Goal: Find specific page/section: Find specific page/section

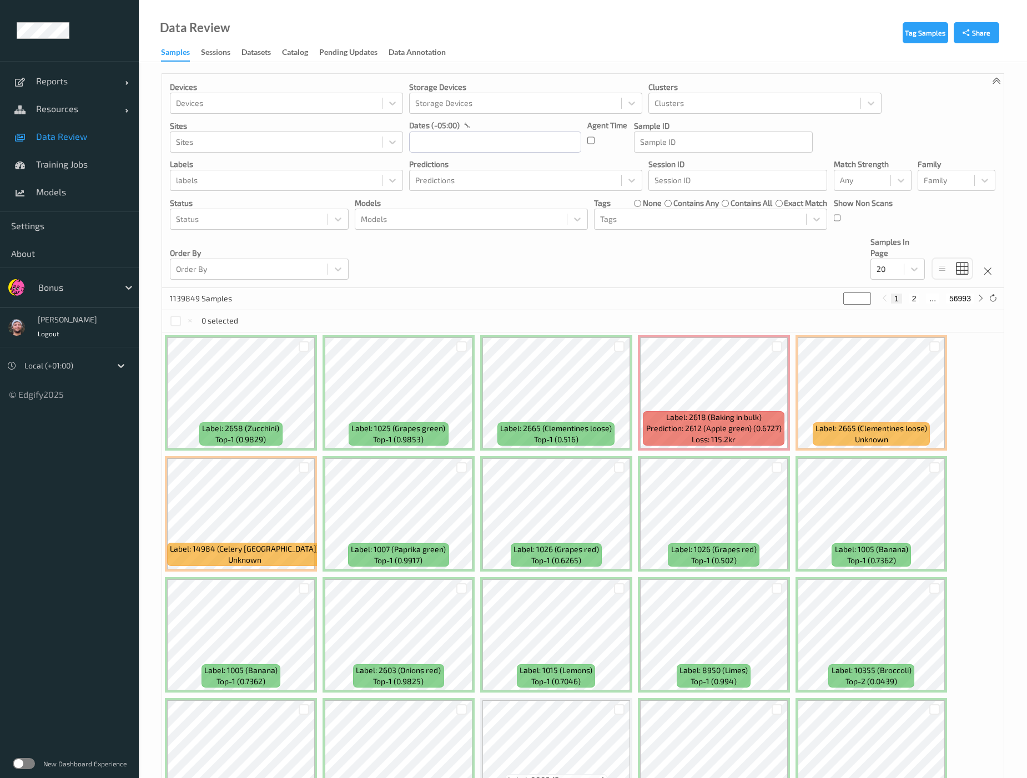
click at [476, 278] on div "Devices Devices Storage Devices Storage Devices Clusters Clusters Sites Sites d…" at bounding box center [583, 181] width 842 height 214
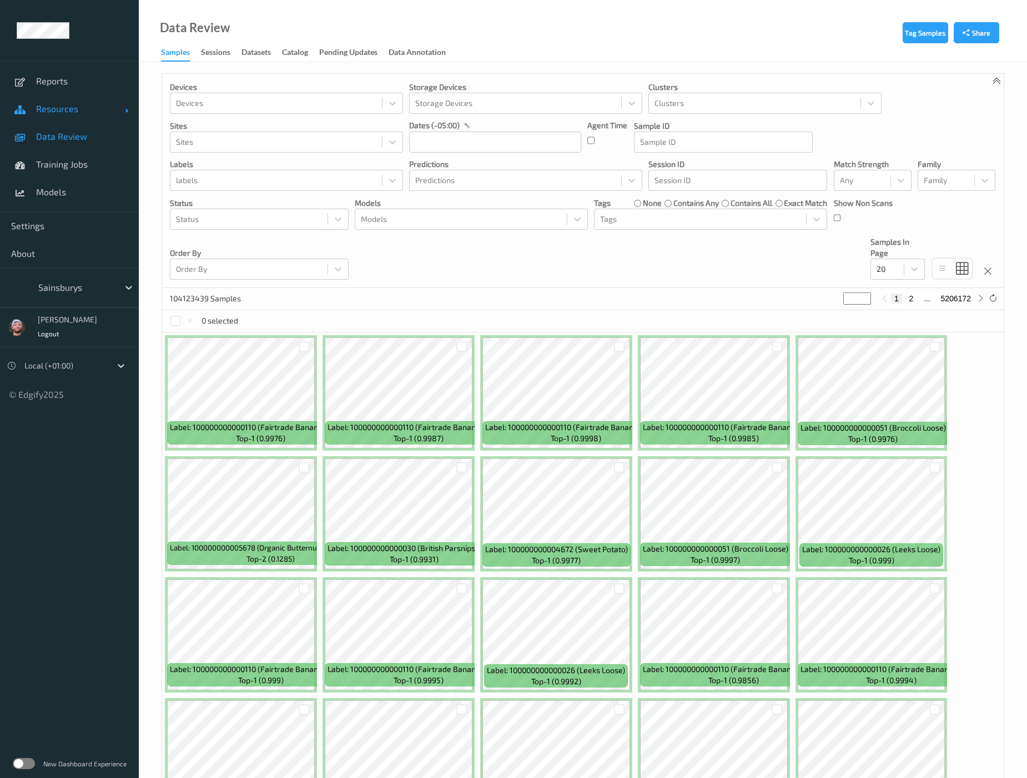
click at [44, 117] on link "Resources" at bounding box center [69, 109] width 139 height 28
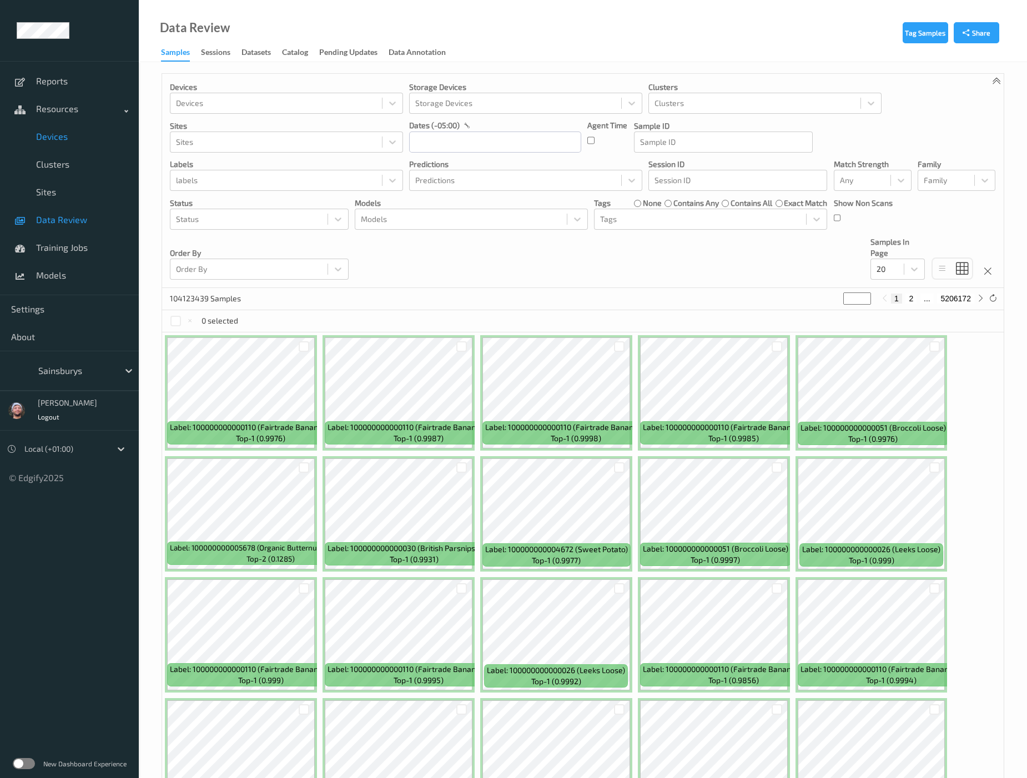
click at [64, 147] on link "Devices" at bounding box center [69, 137] width 139 height 28
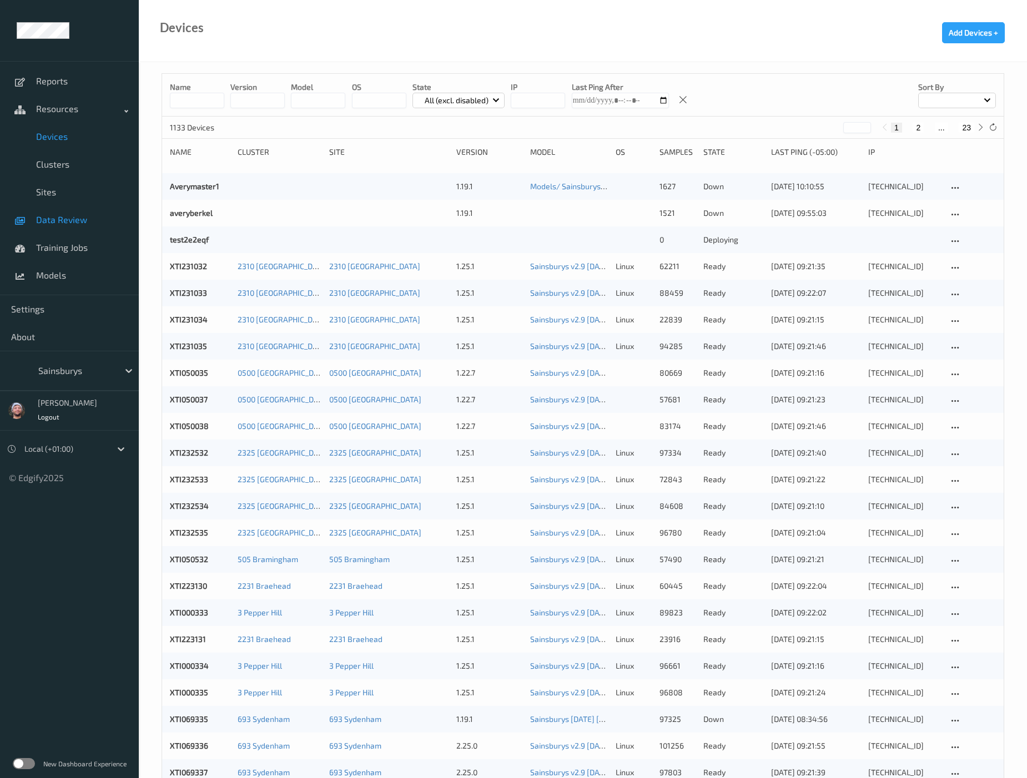
click at [66, 220] on span "Data Review" at bounding box center [82, 219] width 92 height 11
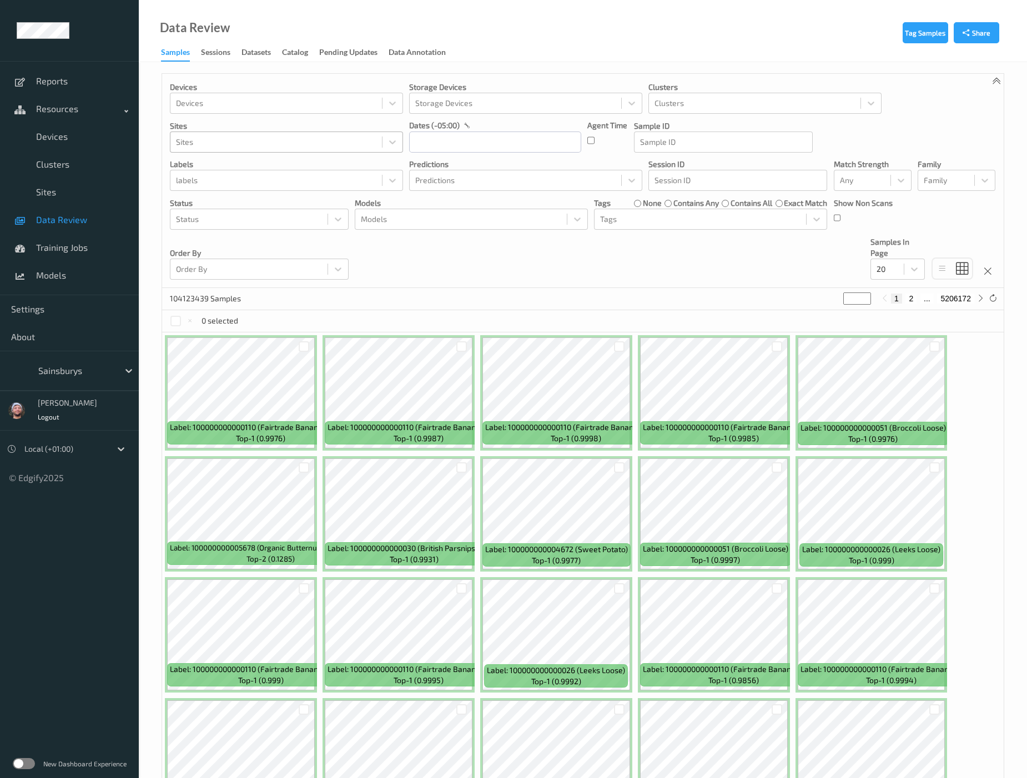
click at [219, 136] on div at bounding box center [276, 141] width 200 height 13
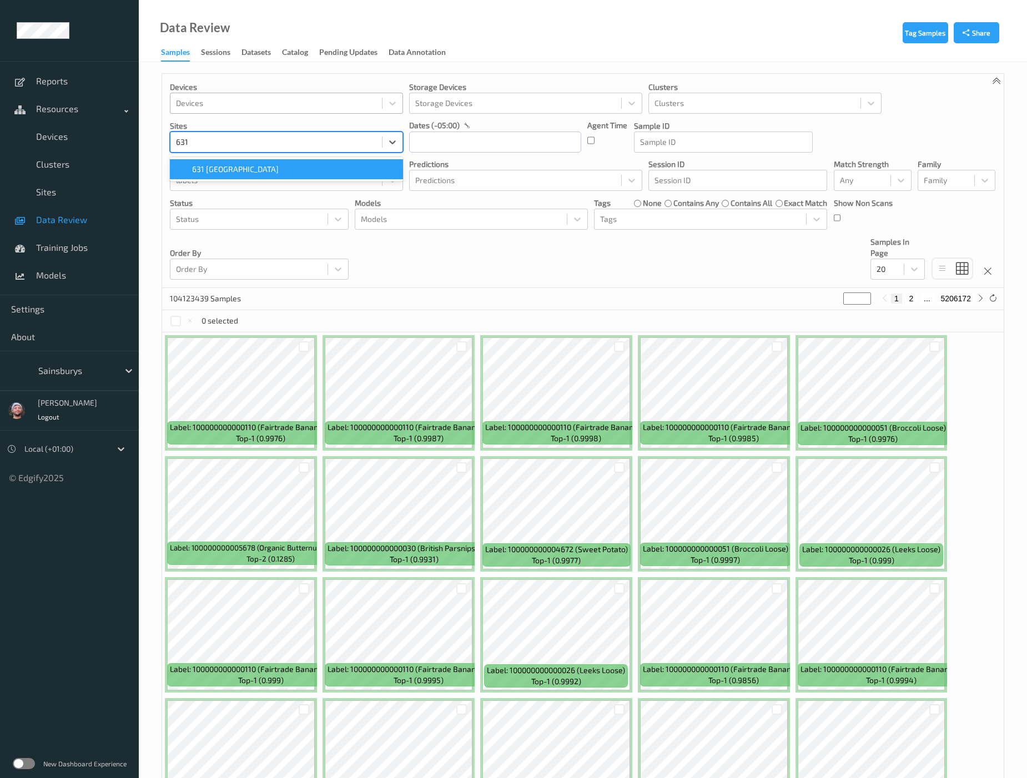
type input "631"
click at [236, 103] on div at bounding box center [276, 103] width 200 height 13
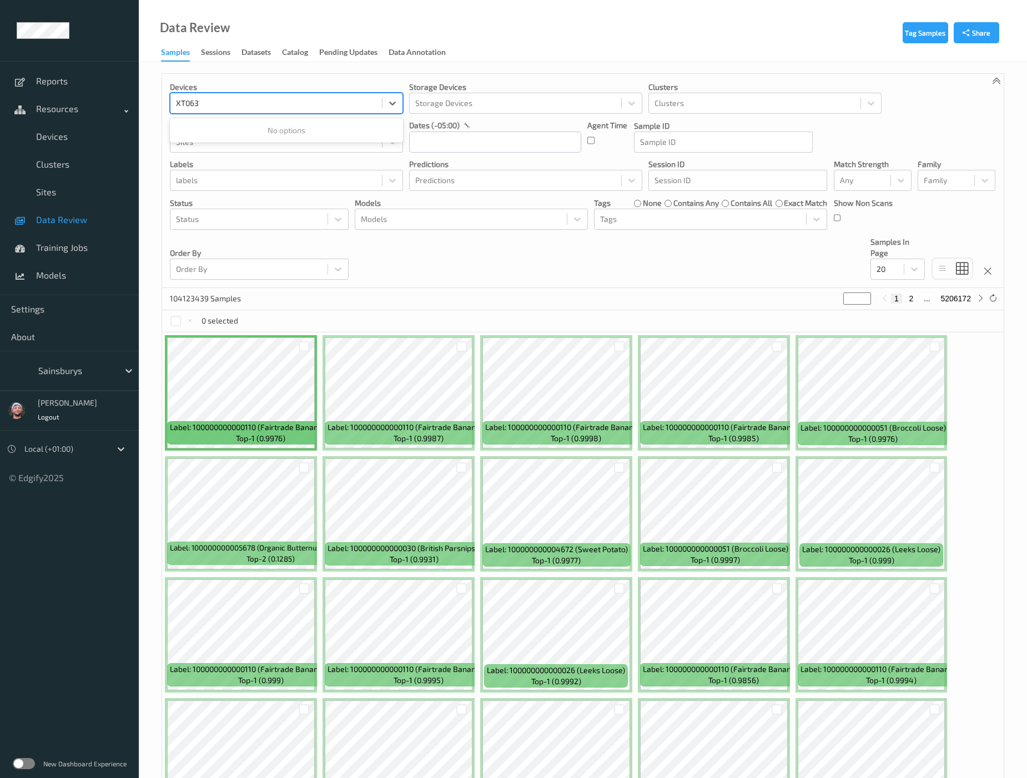
type input "XTI0631"
click at [250, 148] on span "XTI063132 (5201)" at bounding box center [222, 150] width 61 height 11
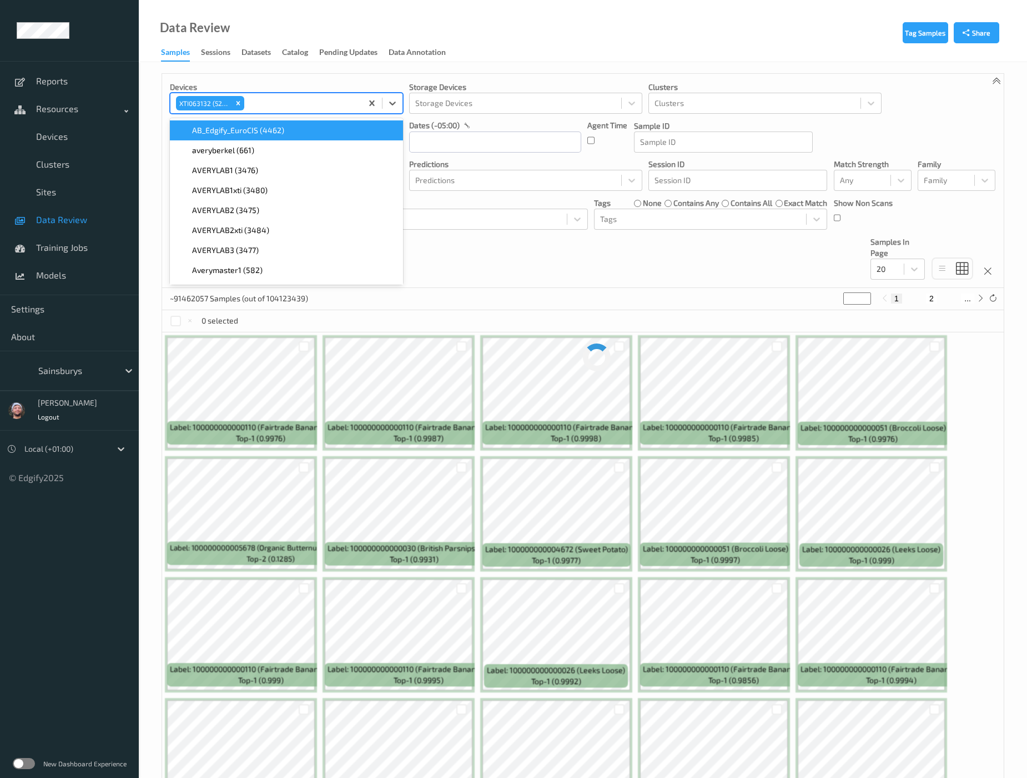
click at [531, 258] on div "Devices option XTI063132 (5201), selected. option AB_Edgify_EuroCIS (4462) focu…" at bounding box center [583, 181] width 842 height 214
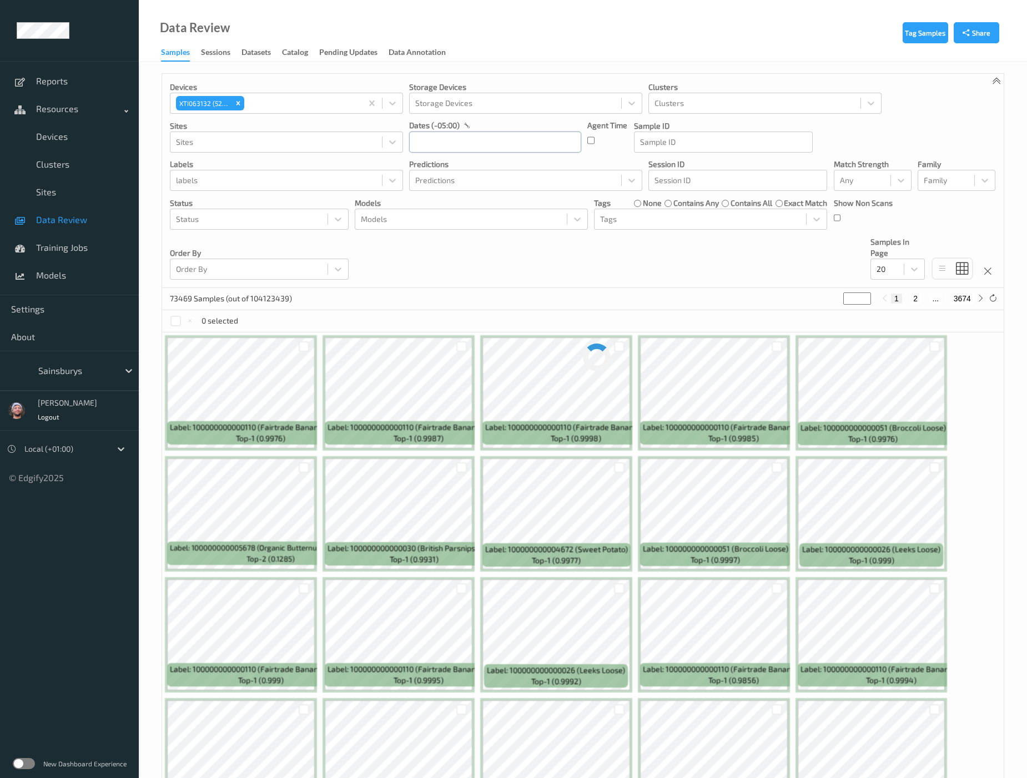
click at [489, 150] on input "text" at bounding box center [495, 142] width 172 height 21
click at [464, 234] on span "9" at bounding box center [462, 235] width 16 height 16
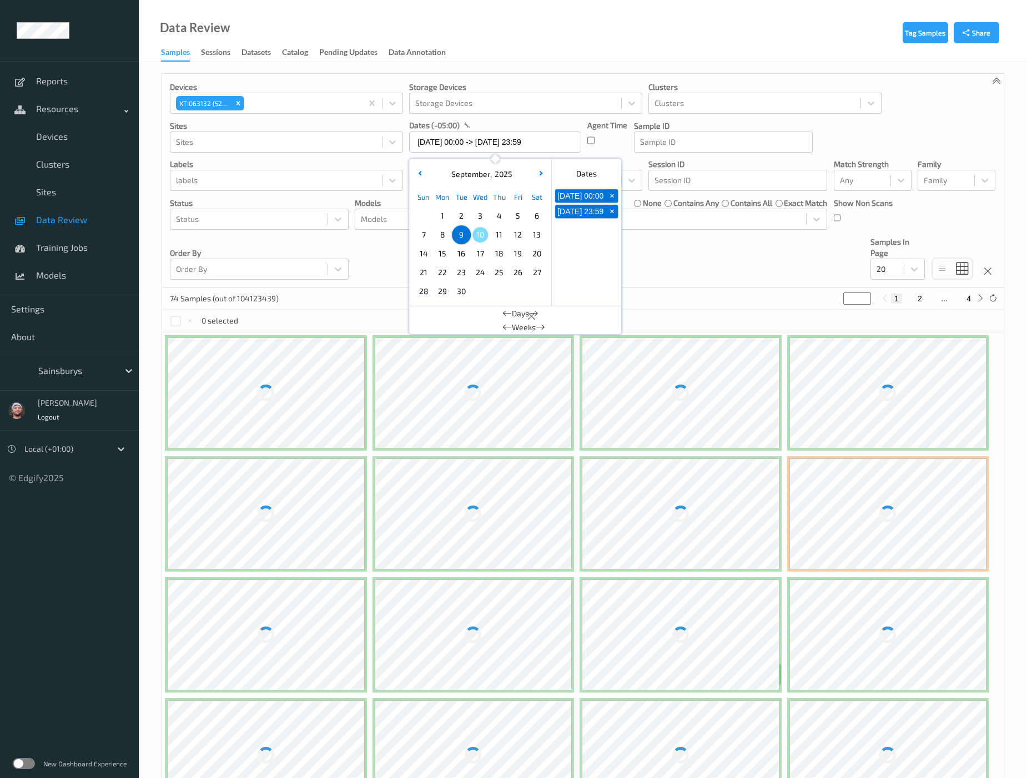
click at [479, 237] on span "10" at bounding box center [480, 235] width 16 height 16
type input "10/09/2025 00:00 -> 10/09/2025 23:59"
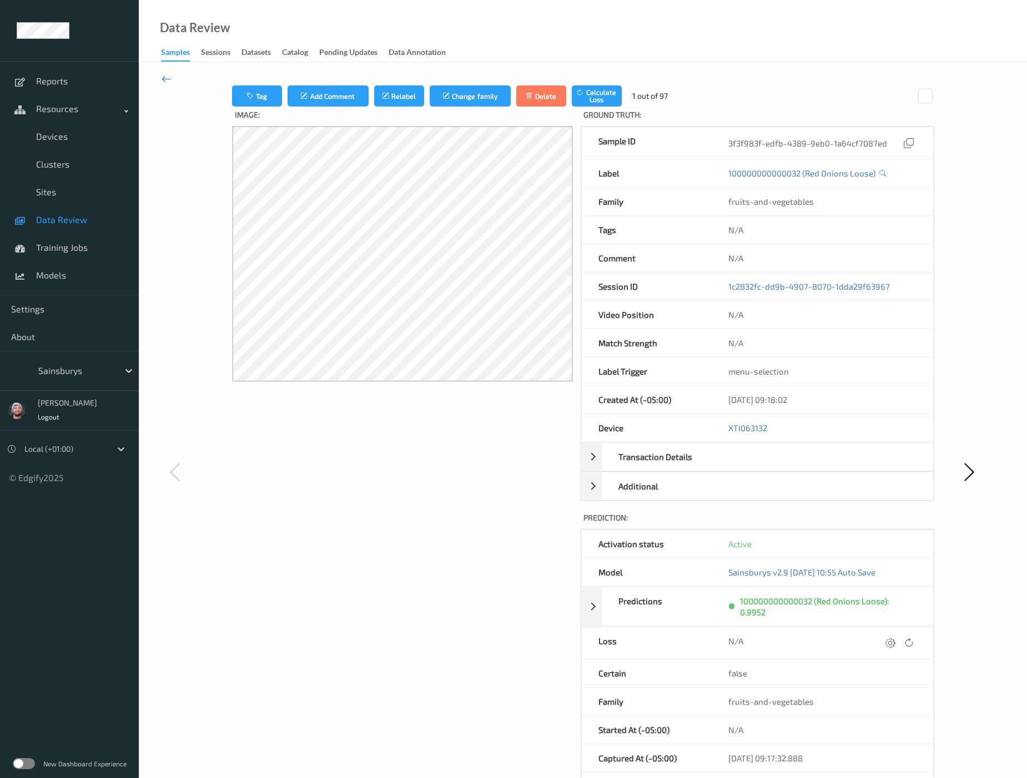
click at [164, 81] on icon at bounding box center [167, 79] width 10 height 12
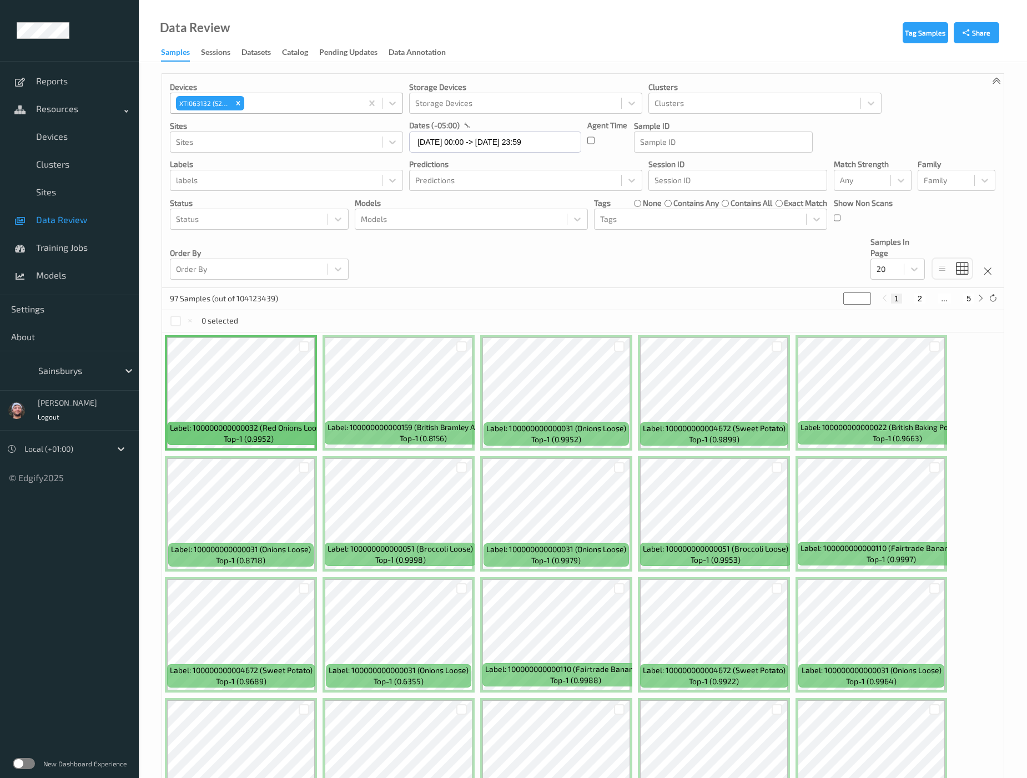
click at [283, 101] on div at bounding box center [302, 103] width 110 height 13
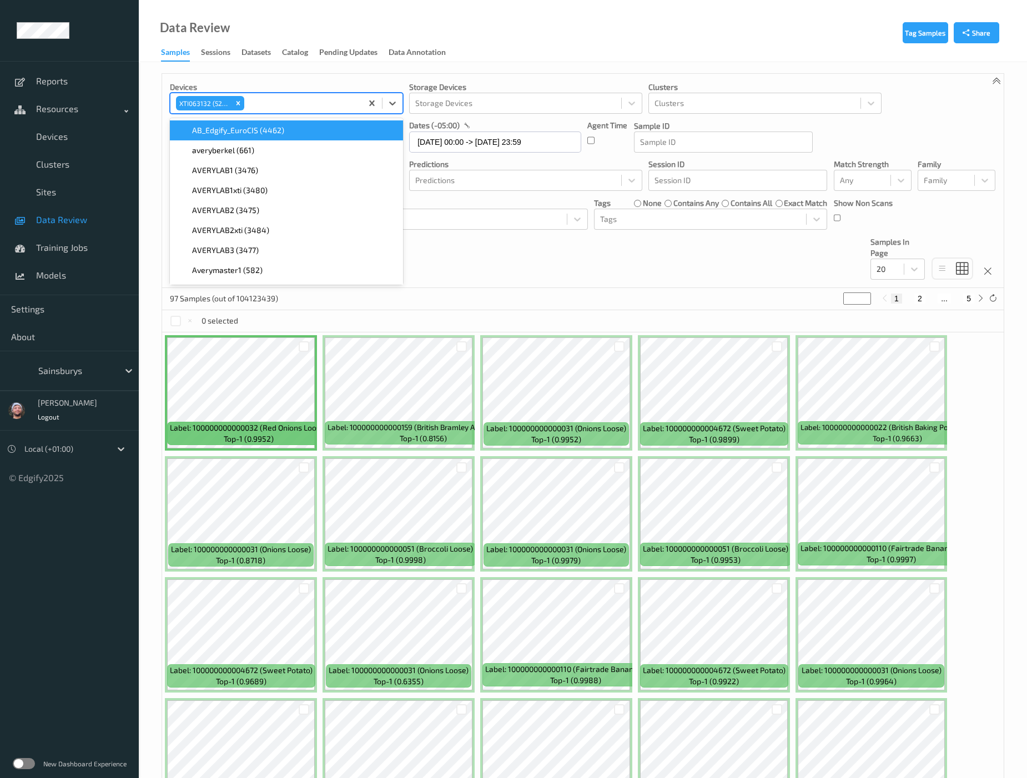
paste input "XTI0631"
type input "XTI0631"
click at [239, 134] on span "XTI063131 (5200)" at bounding box center [222, 130] width 61 height 11
click at [238, 102] on icon "Remove XTI063132 (5201)" at bounding box center [239, 103] width 4 height 4
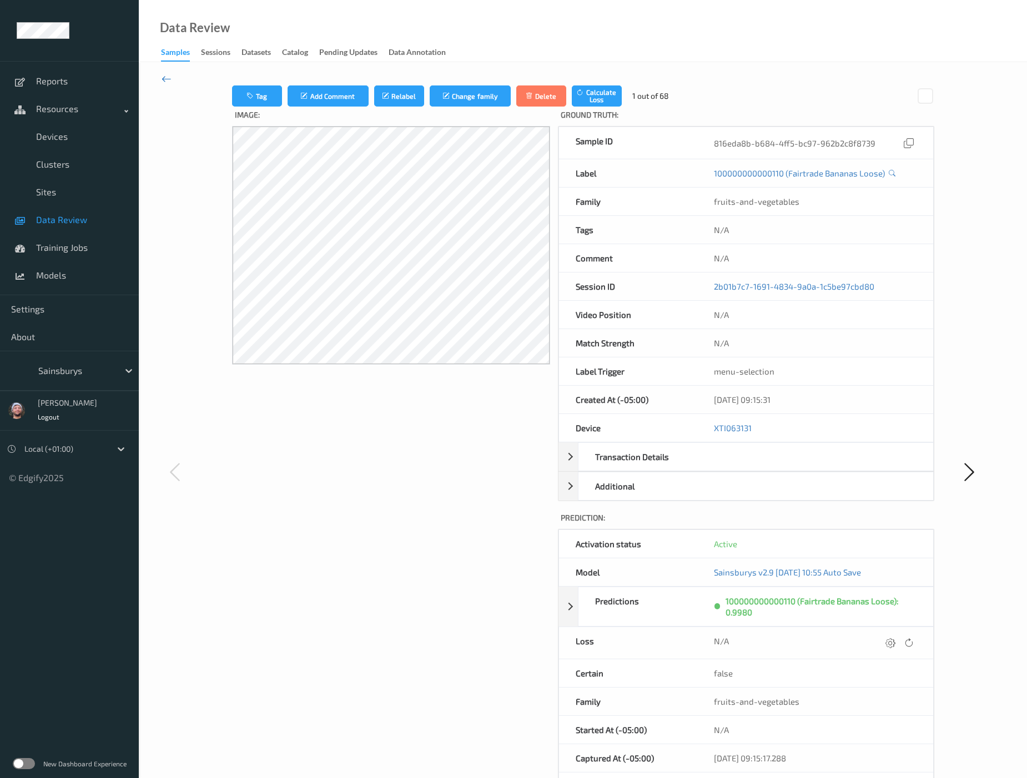
click at [167, 81] on icon at bounding box center [167, 79] width 10 height 12
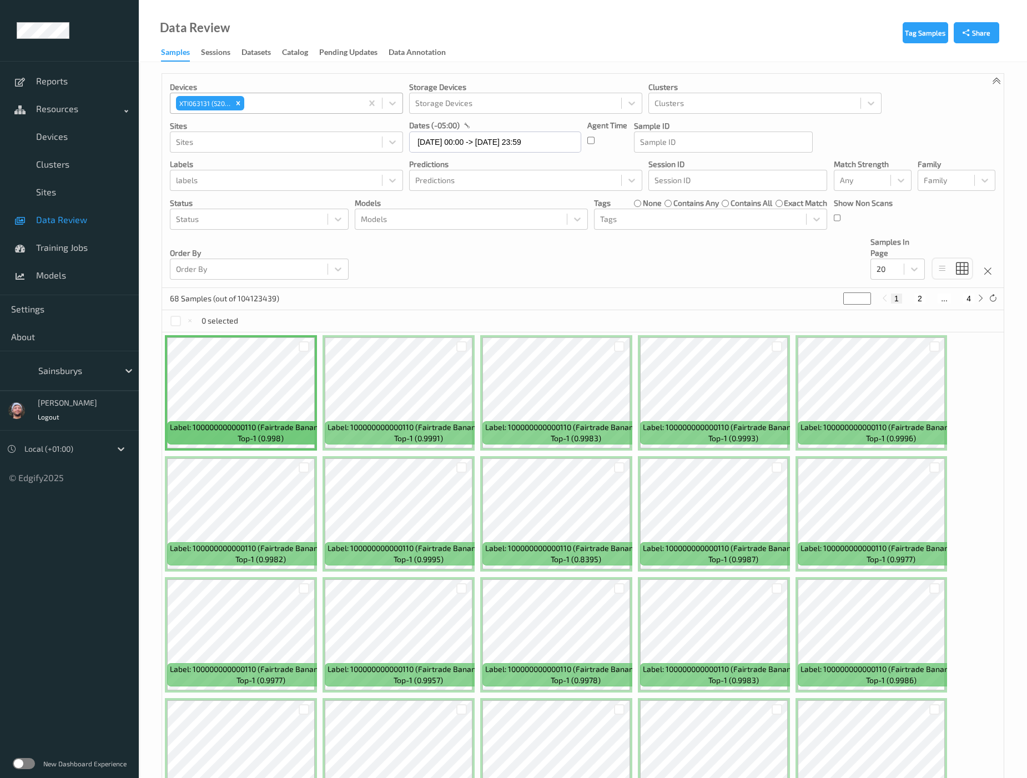
click at [244, 104] on div "XTI063131 (5200)" at bounding box center [210, 103] width 71 height 17
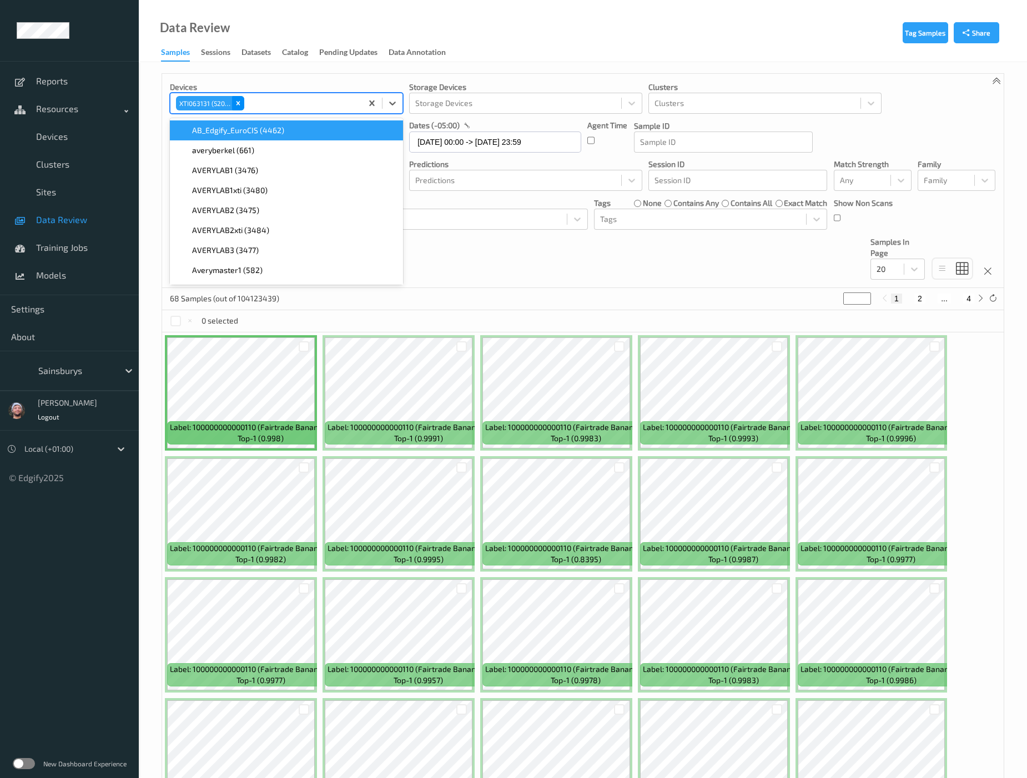
click at [240, 109] on div "Remove XTI063131 (5200)" at bounding box center [238, 103] width 12 height 14
paste input "XTI0631"
type input "XTI0631"
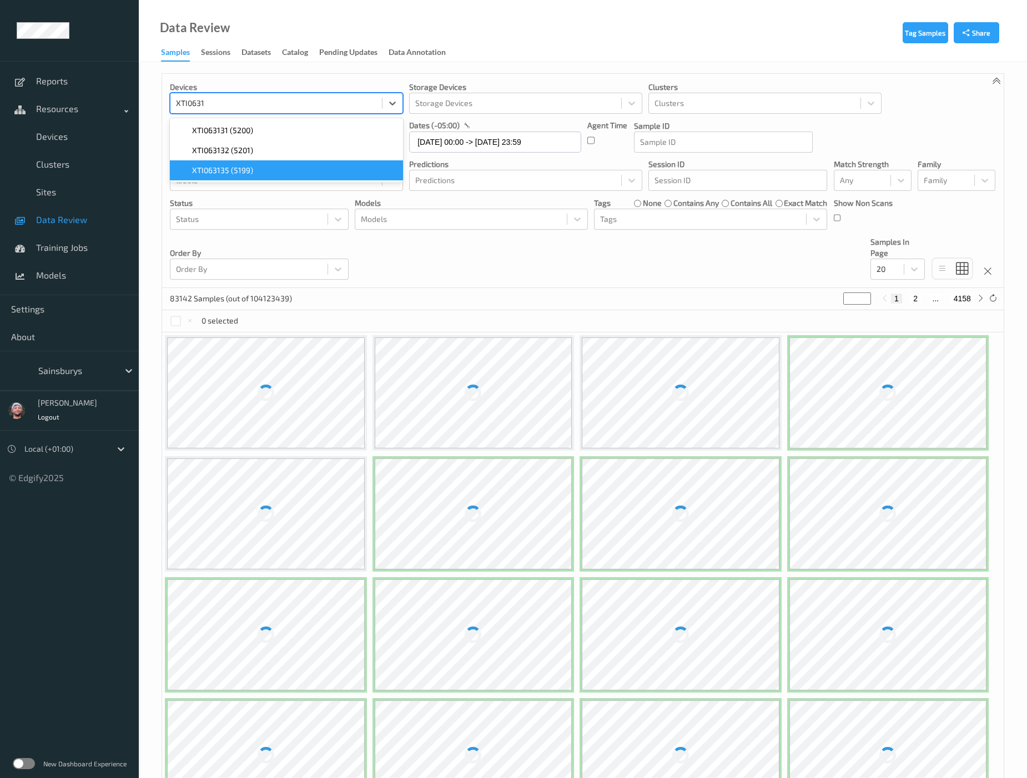
click at [224, 174] on span "XTI063135 (5199)" at bounding box center [222, 170] width 61 height 11
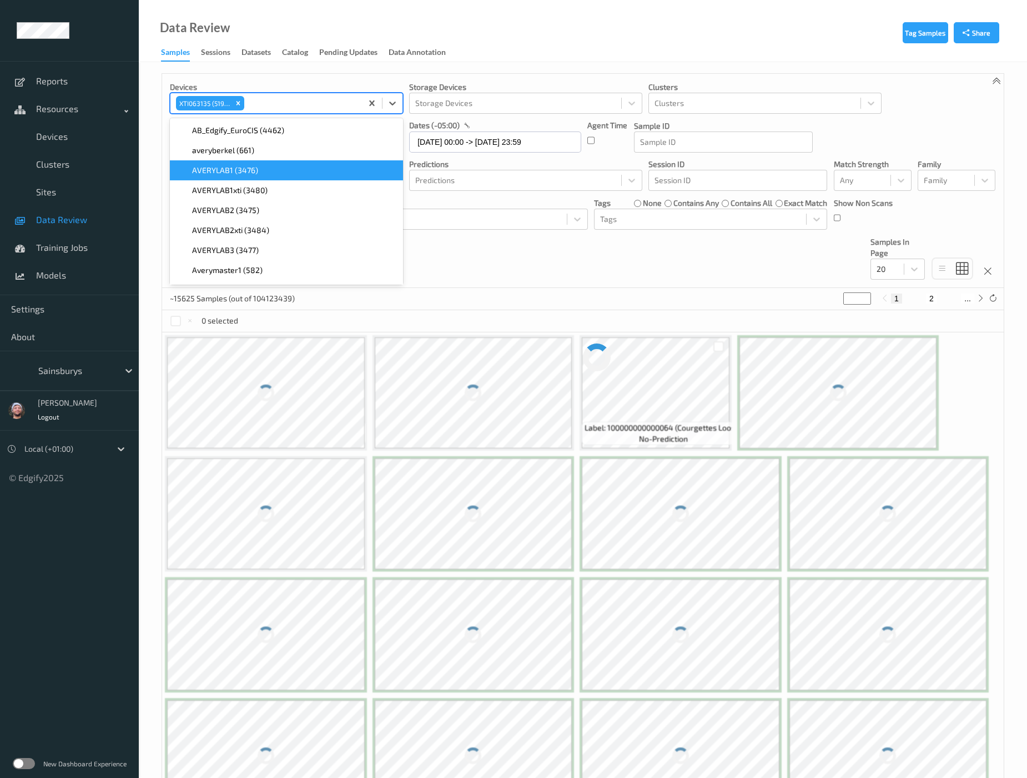
click at [469, 268] on div "Devices option XTI063135 (5199), selected. option AVERYLAB1 (3476) focused, 3 o…" at bounding box center [583, 181] width 842 height 214
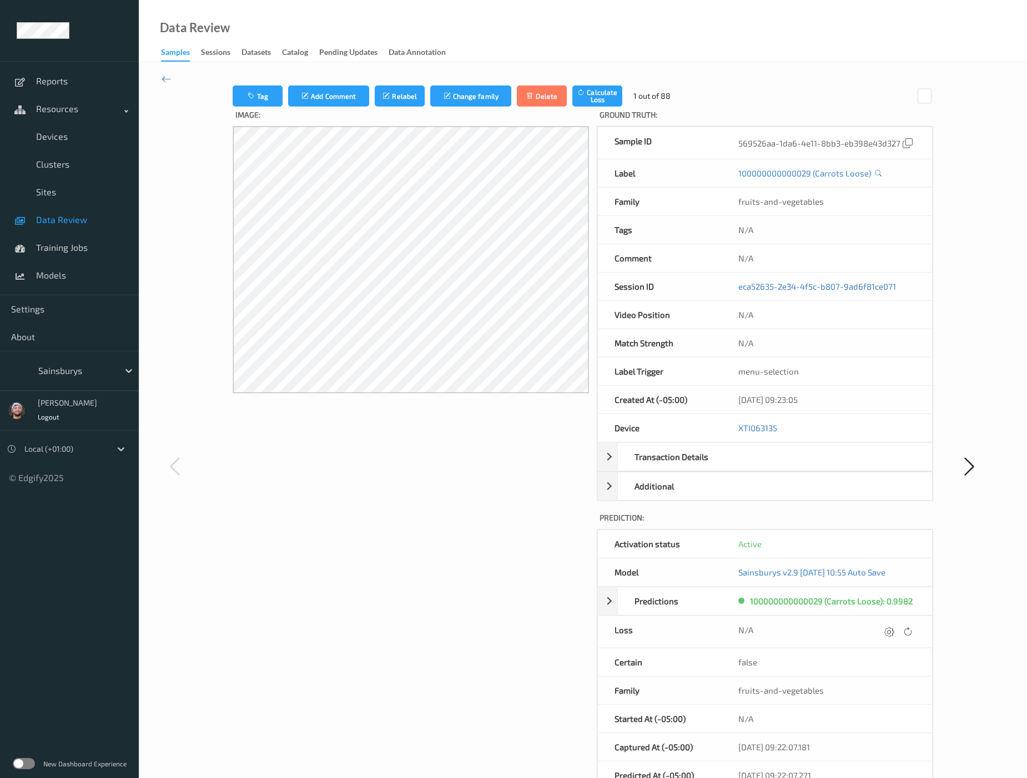
click at [68, 373] on div at bounding box center [75, 370] width 75 height 13
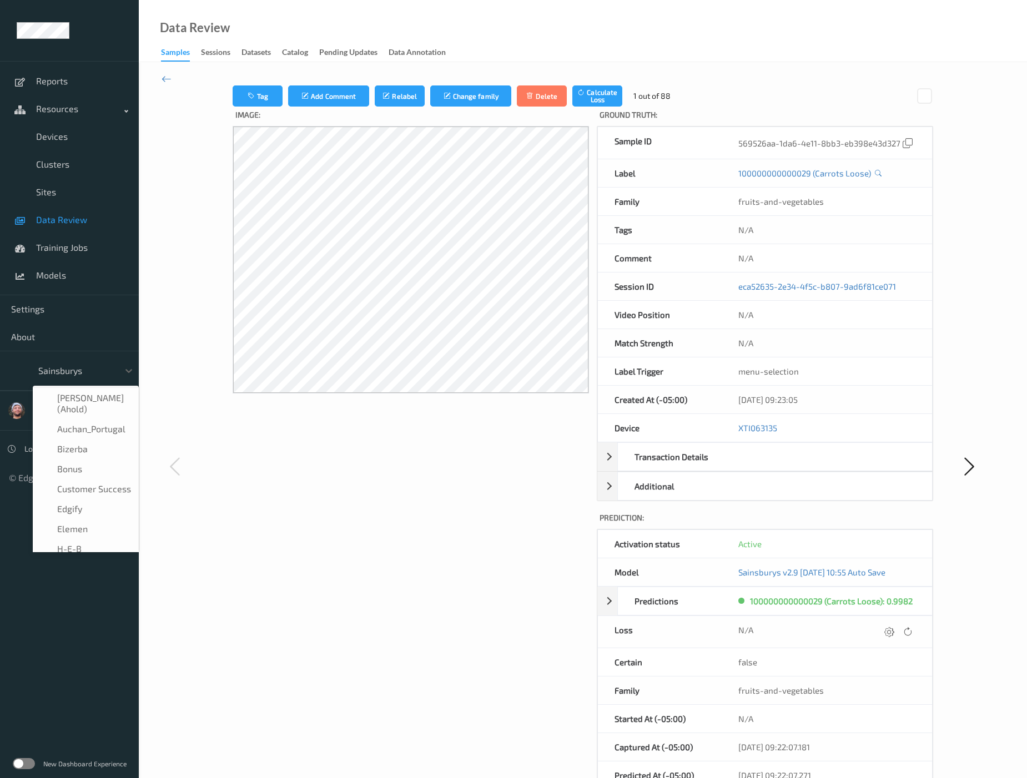
scroll to position [133, 0]
type input "h-"
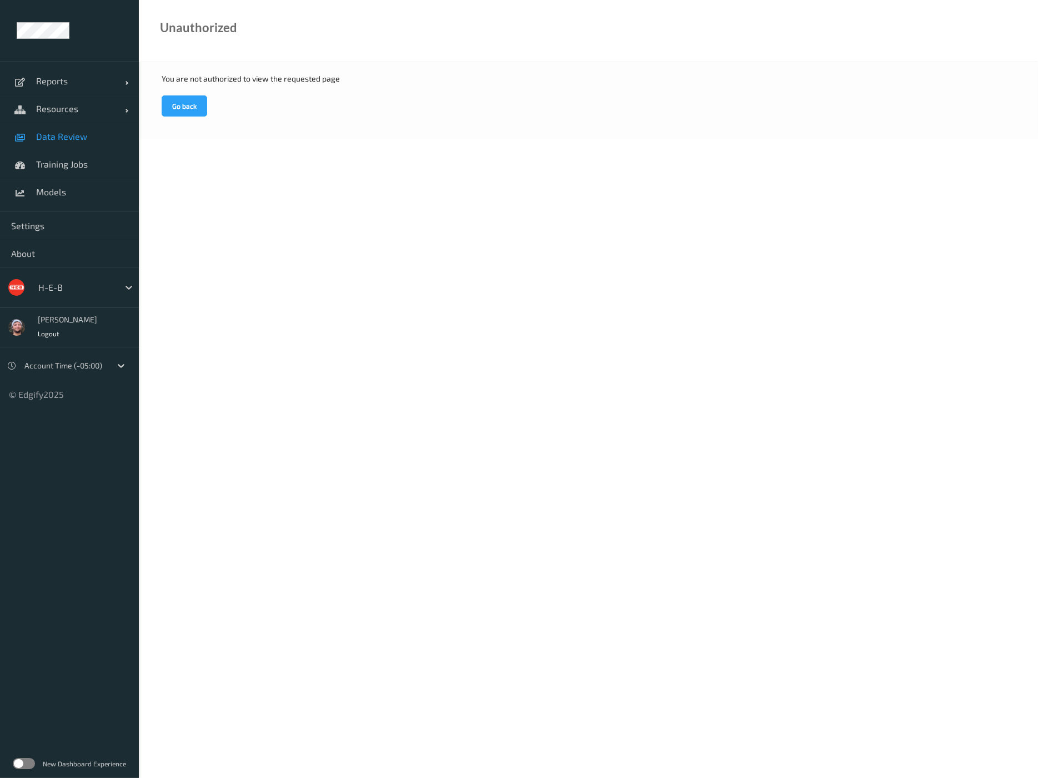
click at [77, 148] on link "Data Review" at bounding box center [69, 137] width 139 height 28
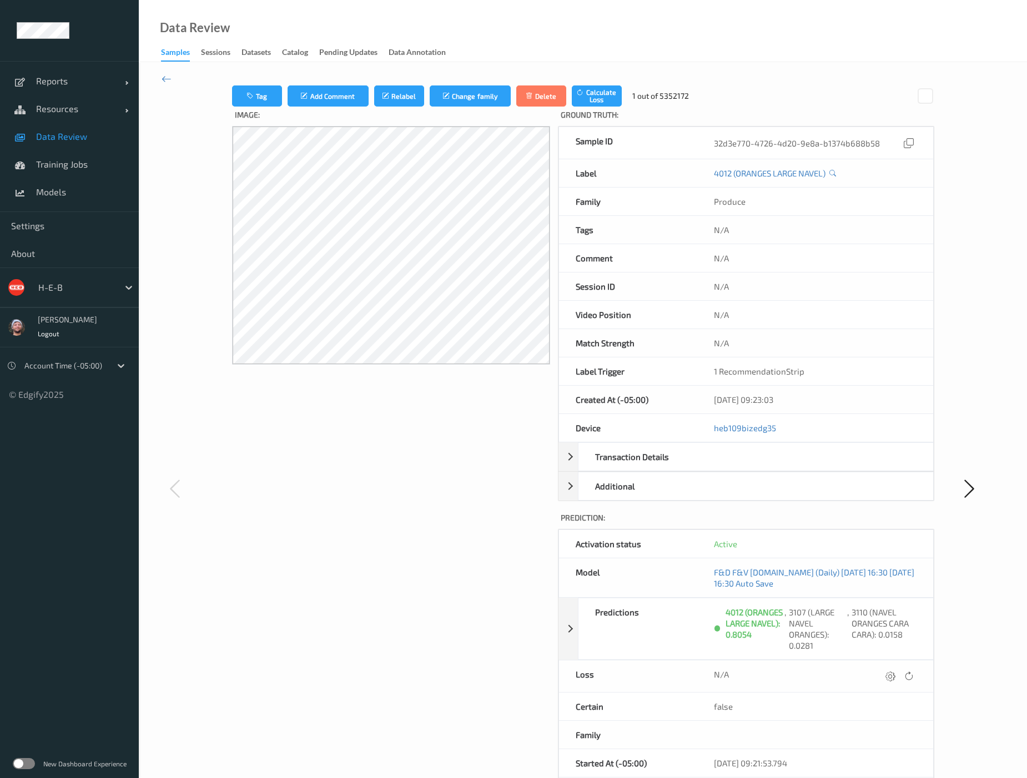
click at [74, 290] on div at bounding box center [75, 287] width 75 height 13
type input "bonus"
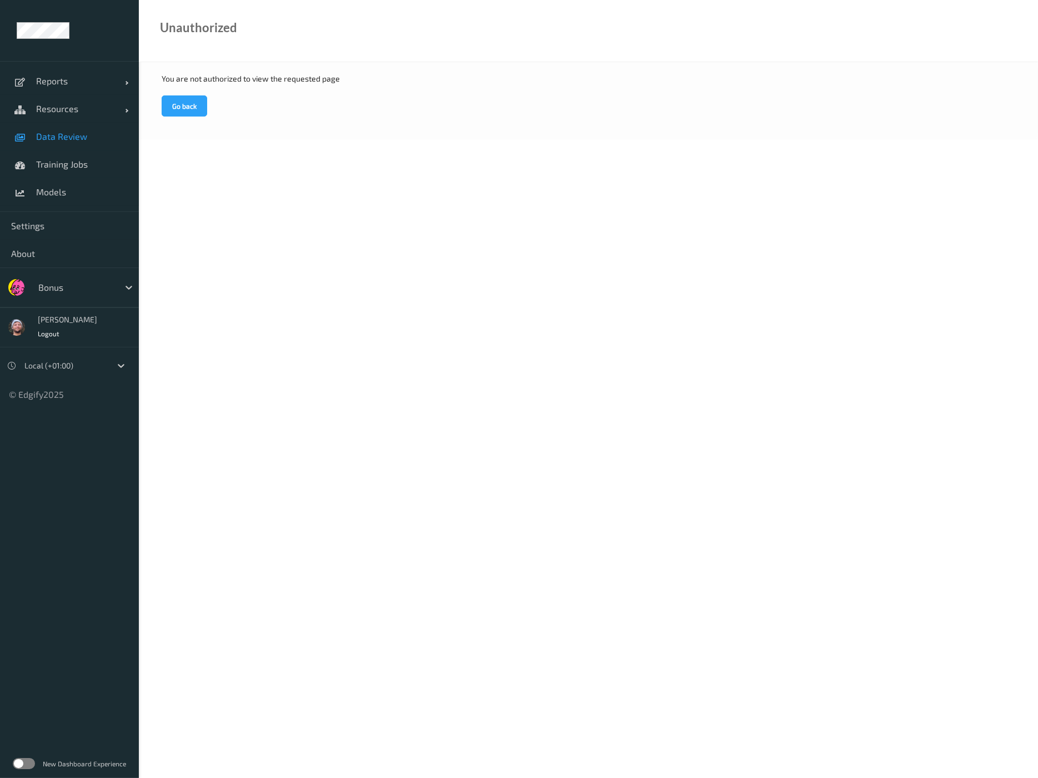
click at [58, 145] on link "Data Review" at bounding box center [69, 137] width 139 height 28
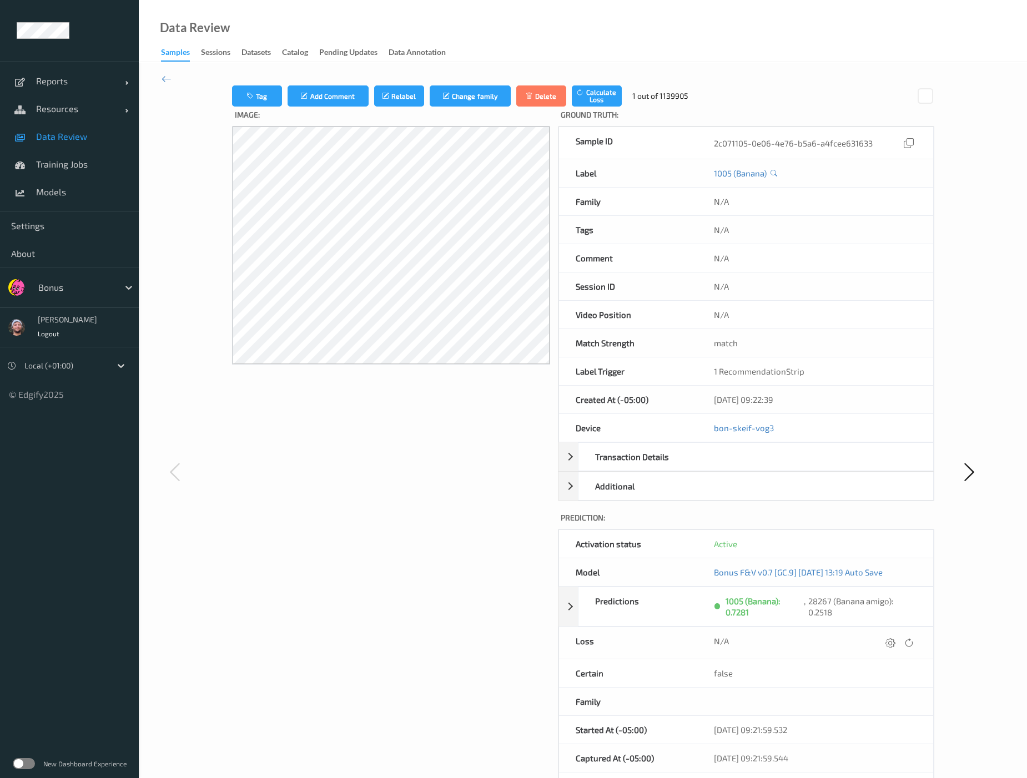
click at [492, 504] on div "Image:" at bounding box center [391, 483] width 318 height 752
click at [68, 291] on div at bounding box center [75, 287] width 75 height 13
type input "whole"
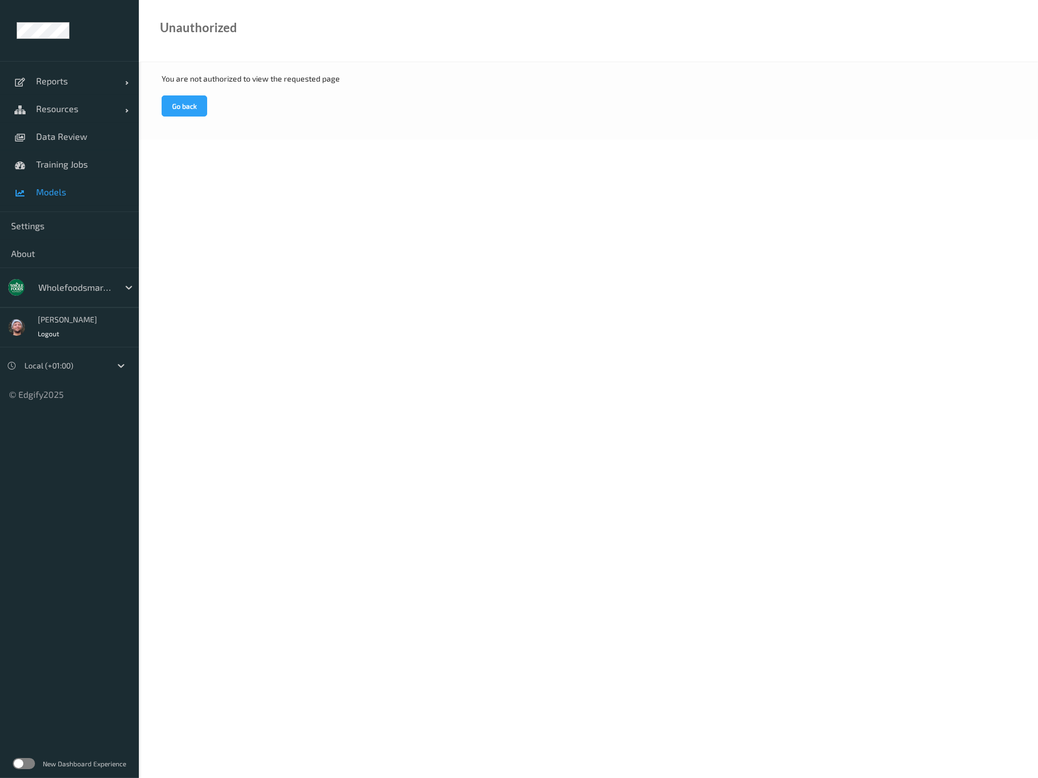
click at [79, 137] on span "Data Review" at bounding box center [82, 136] width 92 height 11
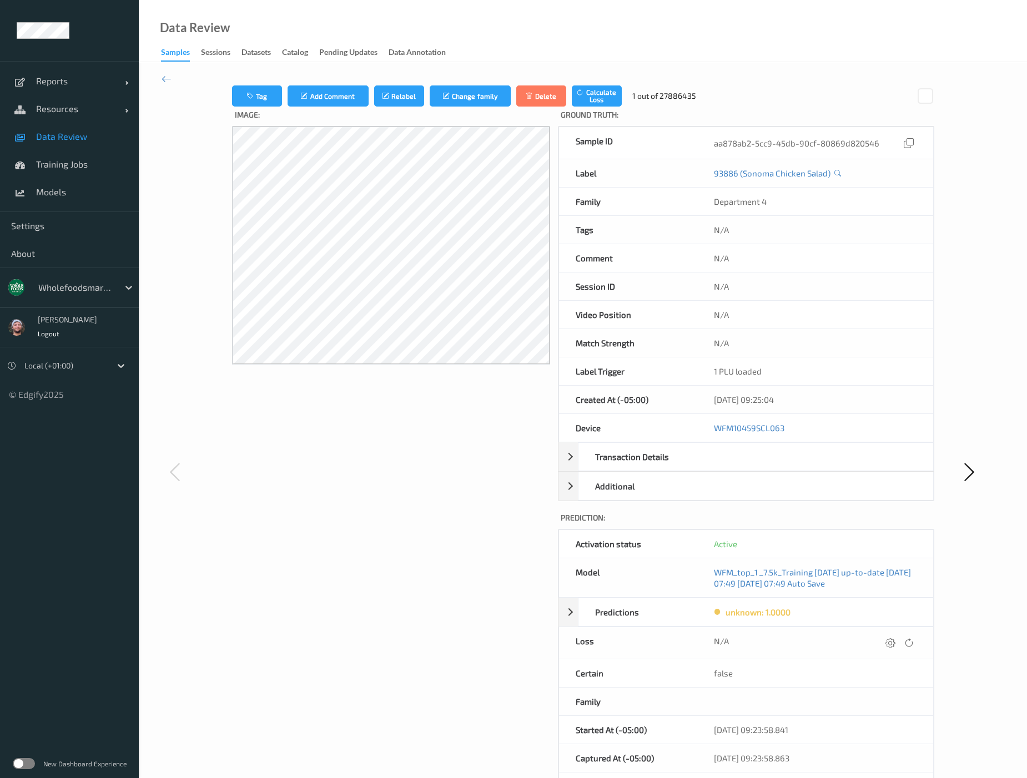
click at [267, 492] on div "Image:" at bounding box center [391, 483] width 318 height 752
click at [61, 286] on div at bounding box center [75, 287] width 75 height 13
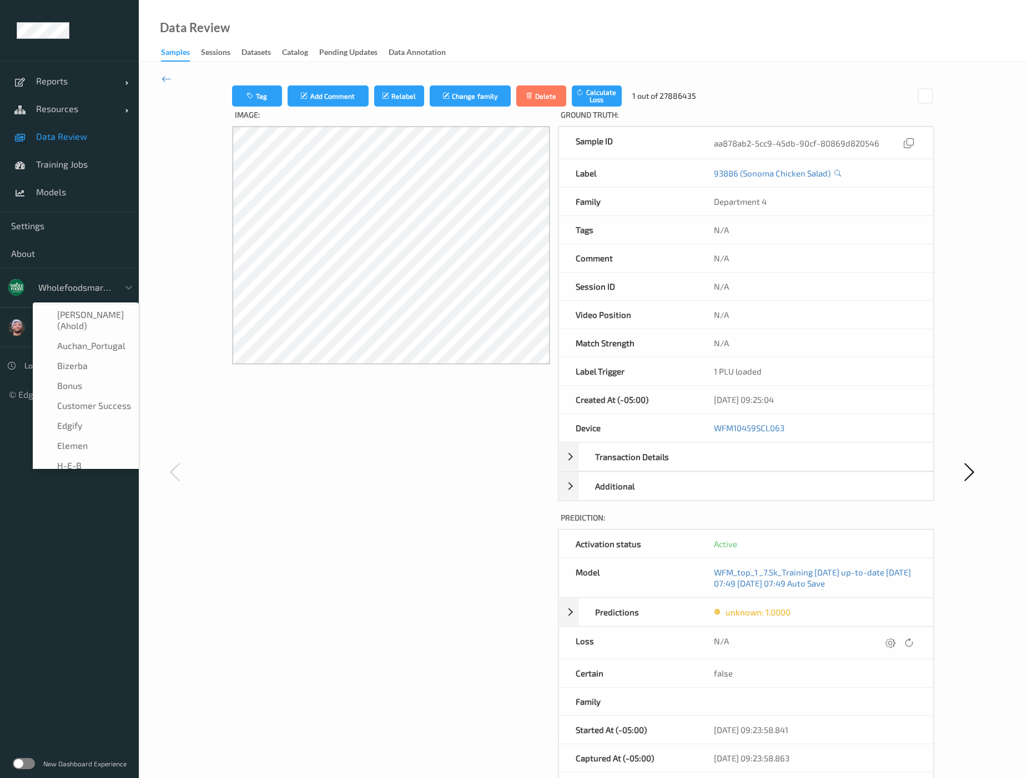
scroll to position [233, 0]
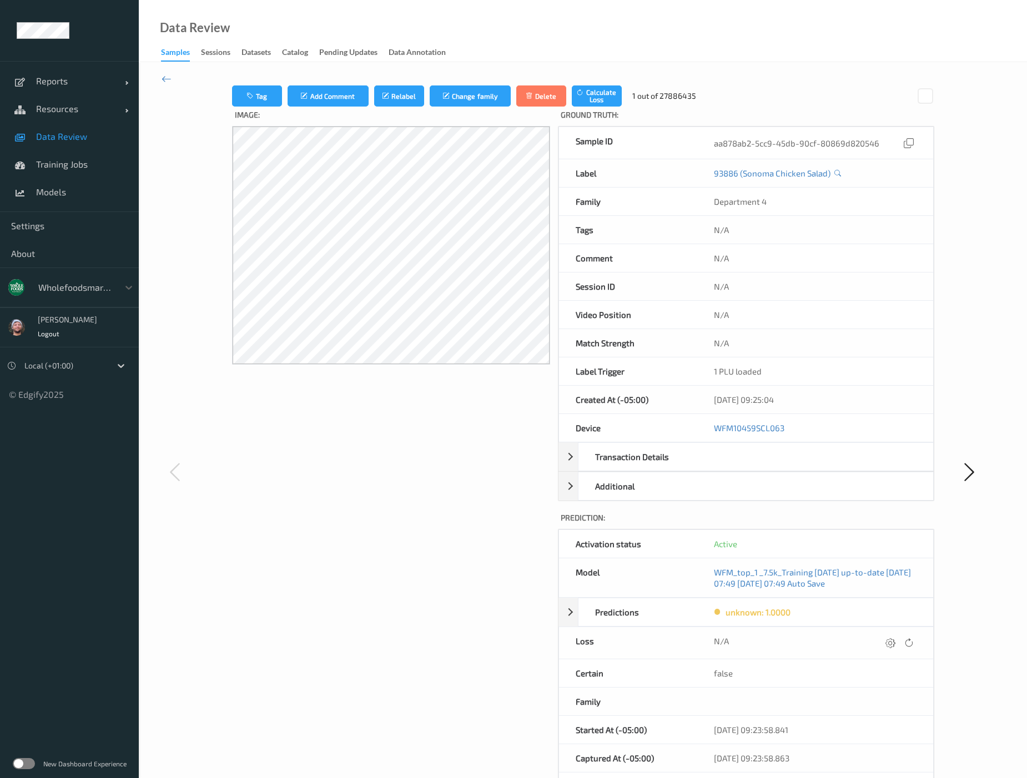
click at [62, 291] on div at bounding box center [75, 287] width 75 height 13
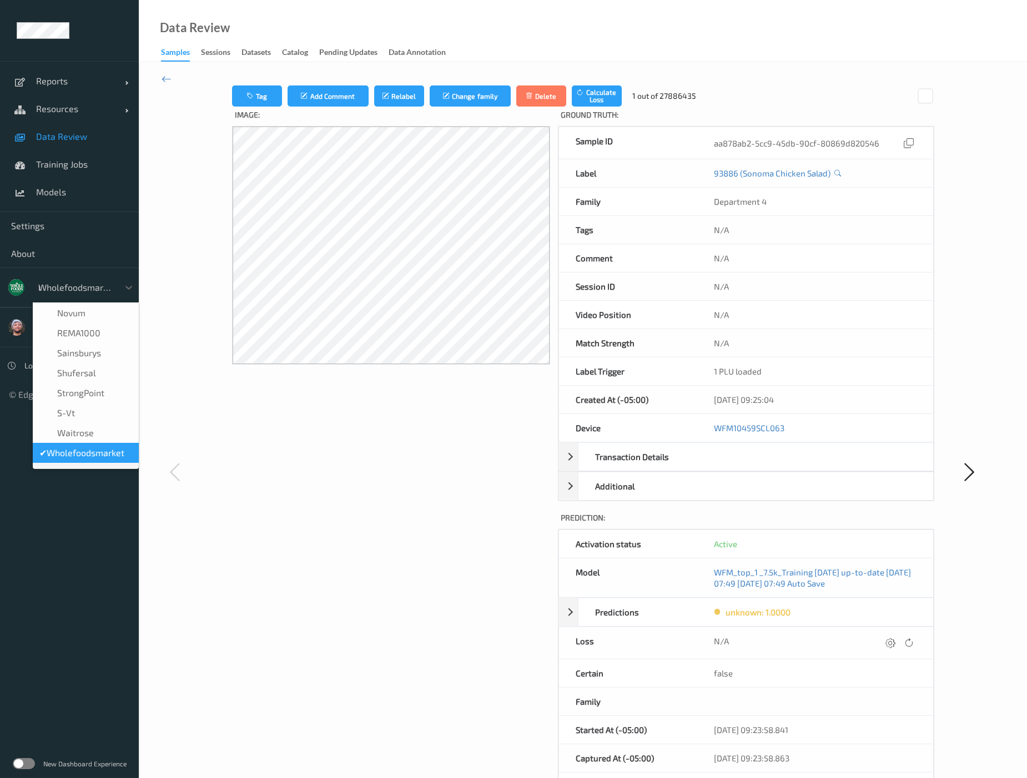
scroll to position [0, 0]
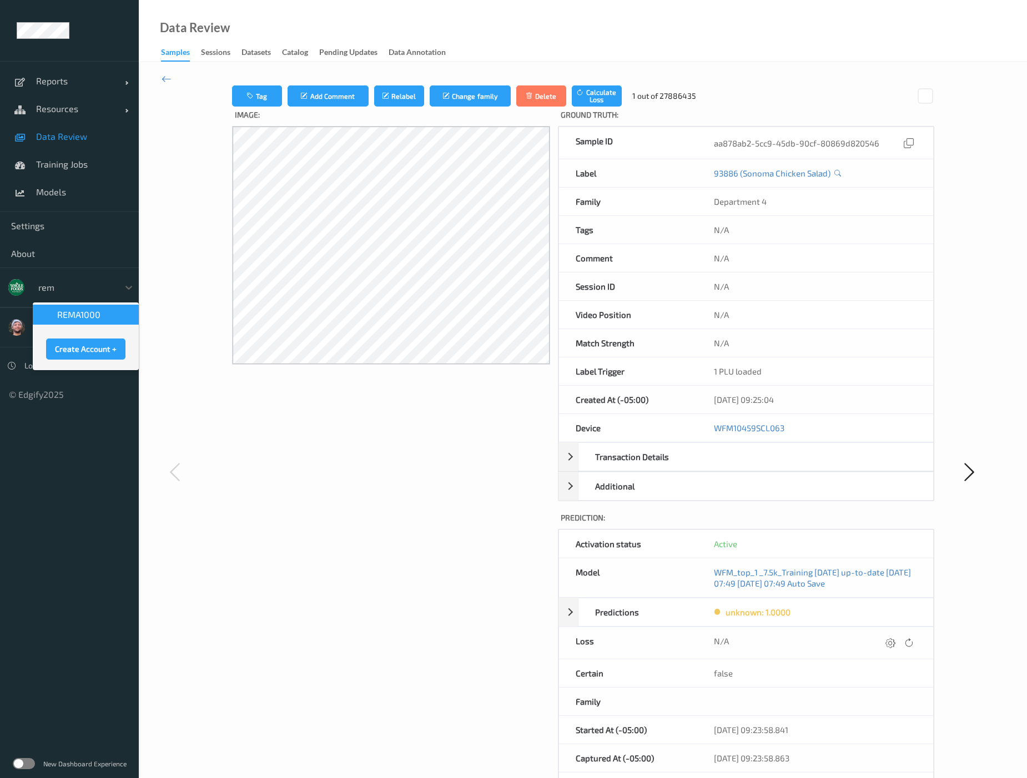
type input "rema"
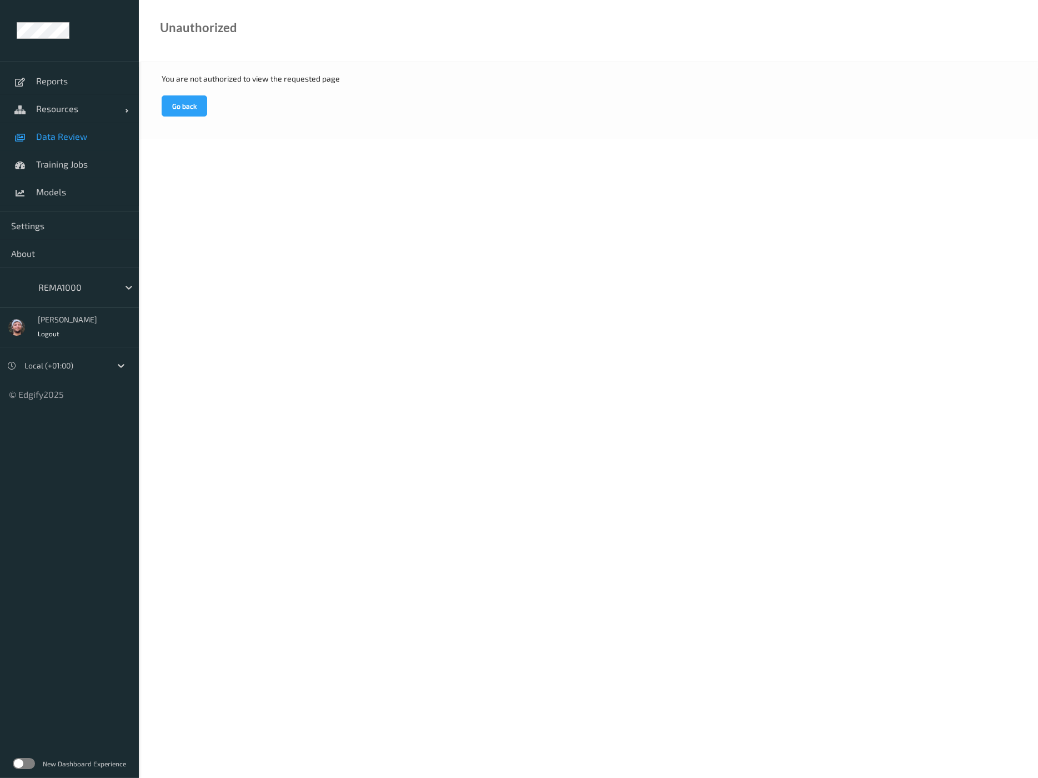
click at [91, 139] on span "Data Review" at bounding box center [82, 136] width 92 height 11
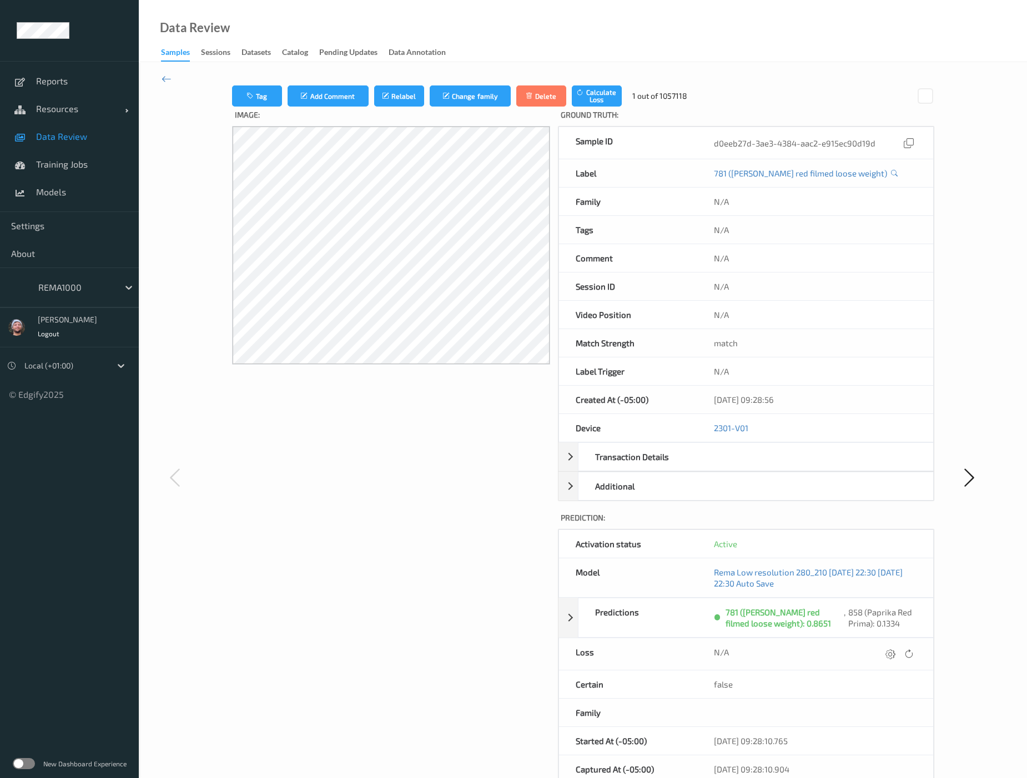
click at [414, 551] on div "Image:" at bounding box center [391, 488] width 318 height 763
click at [83, 362] on div at bounding box center [64, 365] width 81 height 13
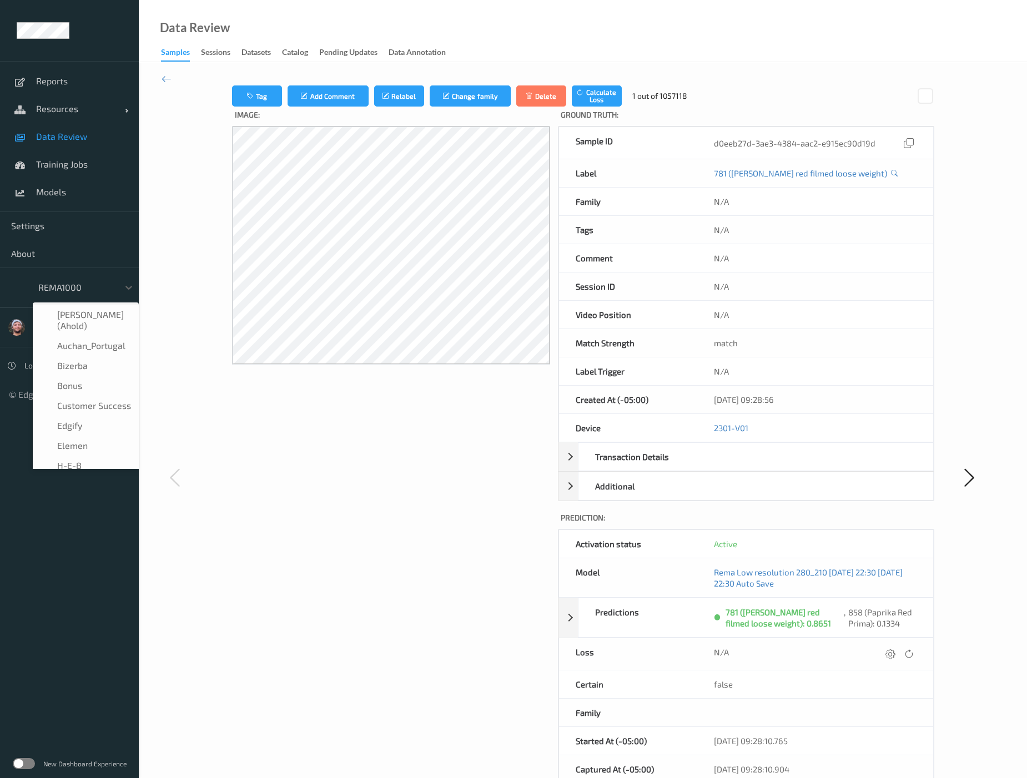
click at [73, 295] on div "REMA1000" at bounding box center [76, 288] width 86 height 18
type input "h-"
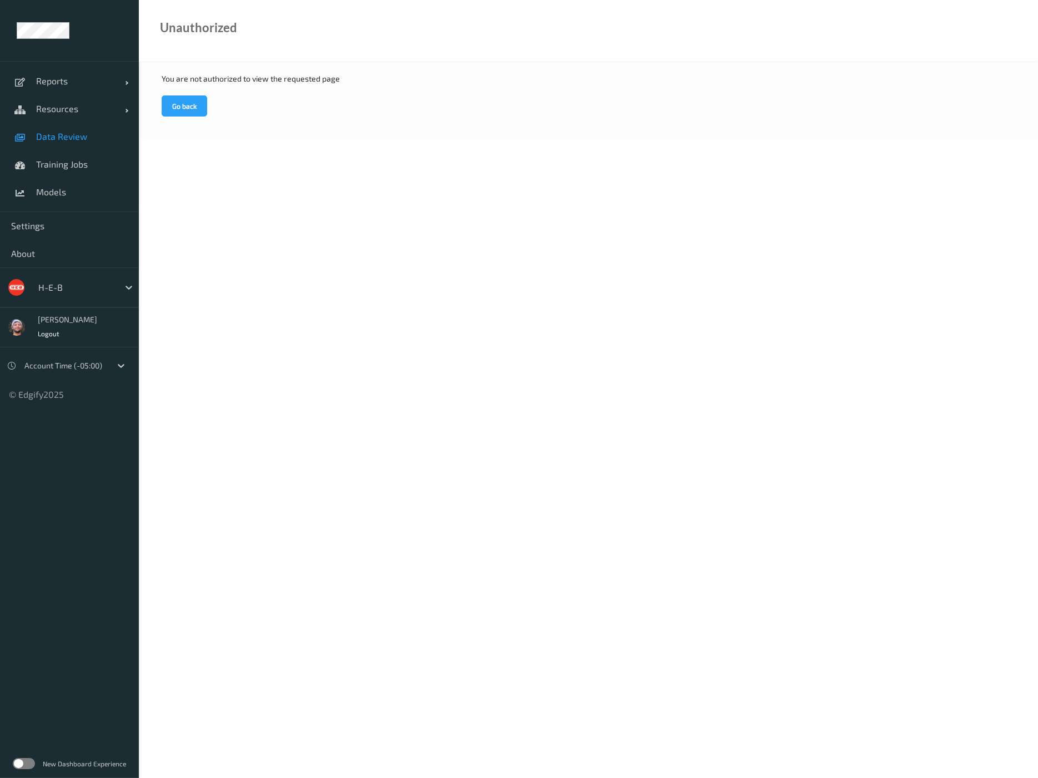
click at [82, 141] on span "Data Review" at bounding box center [82, 136] width 92 height 11
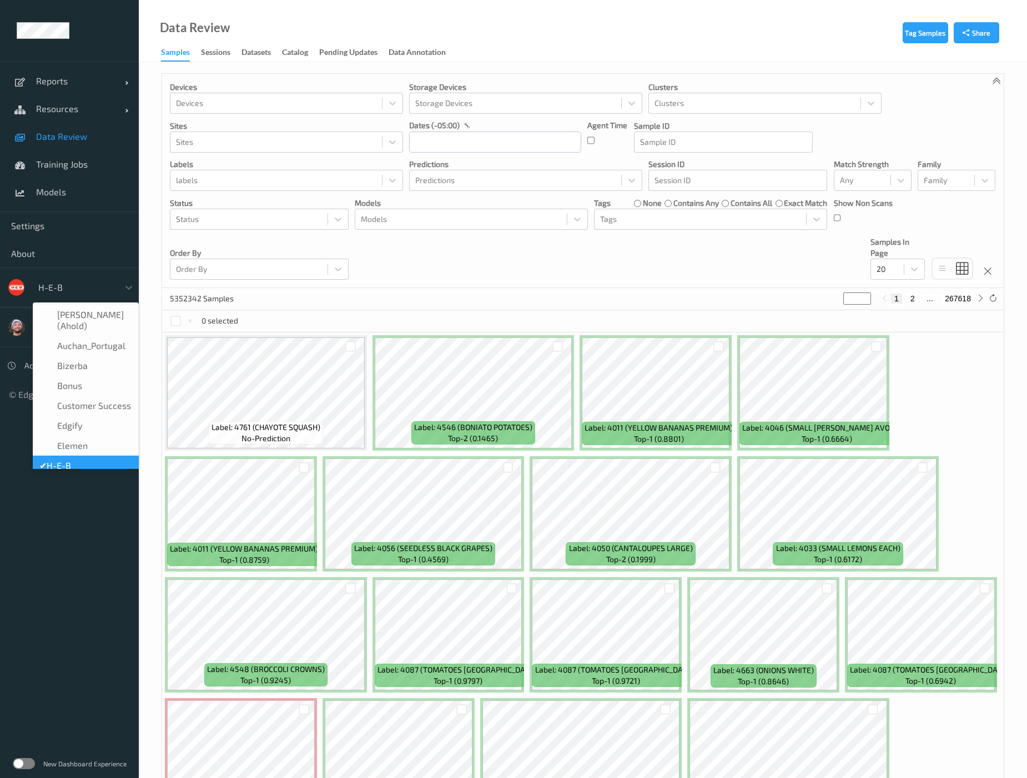
click at [61, 277] on div "H-E-B" at bounding box center [86, 287] width 106 height 21
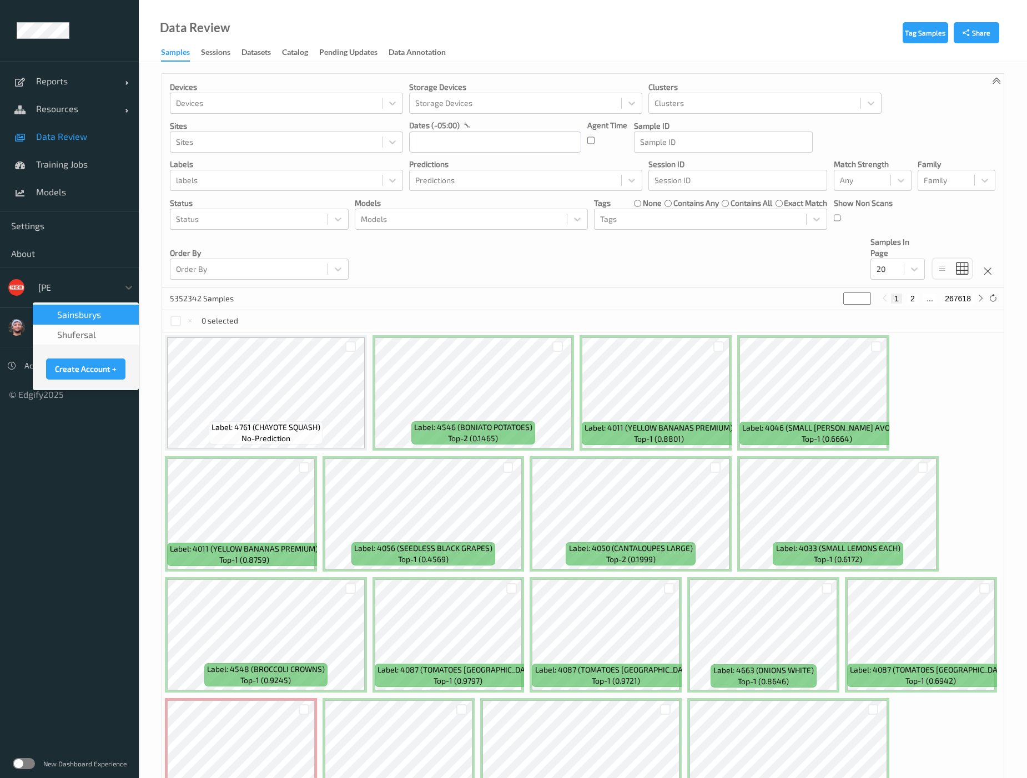
type input "sains"
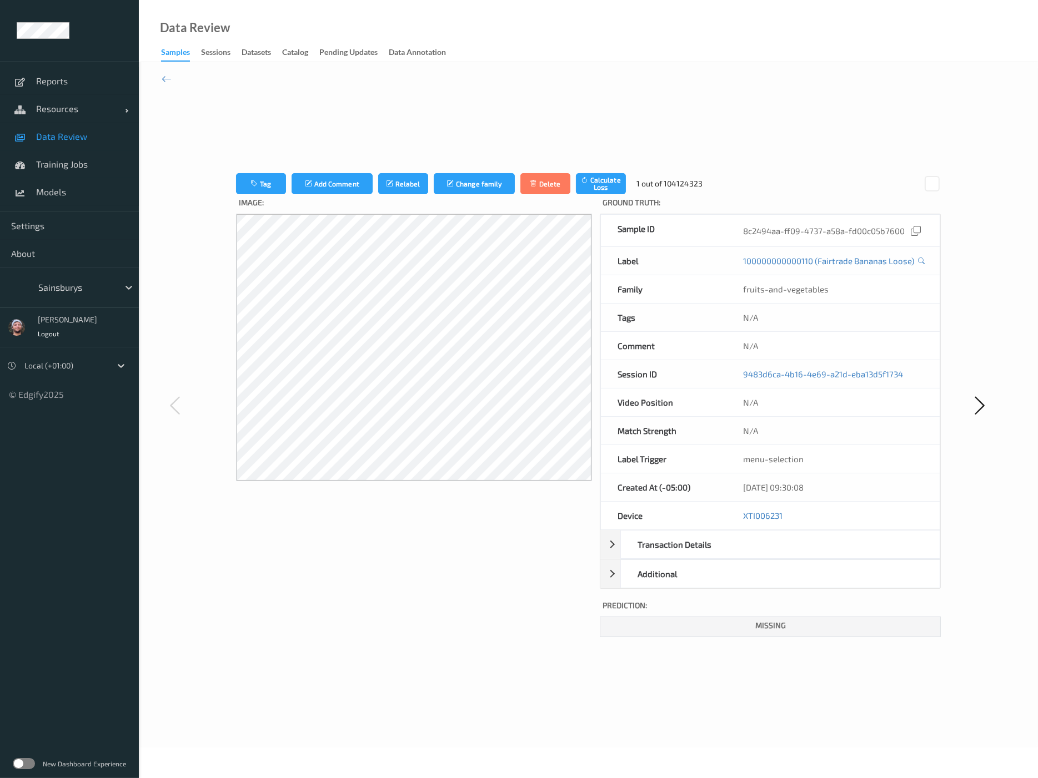
click at [789, 487] on div "10/09/2025 09:30:08" at bounding box center [832, 488] width 213 height 28
click at [424, 579] on div "Image:" at bounding box center [414, 415] width 356 height 443
drag, startPoint x: 505, startPoint y: 539, endPoint x: 597, endPoint y: 501, distance: 99.8
click at [505, 539] on div "Image:" at bounding box center [414, 415] width 356 height 443
click at [99, 138] on span "Data Review" at bounding box center [82, 136] width 92 height 11
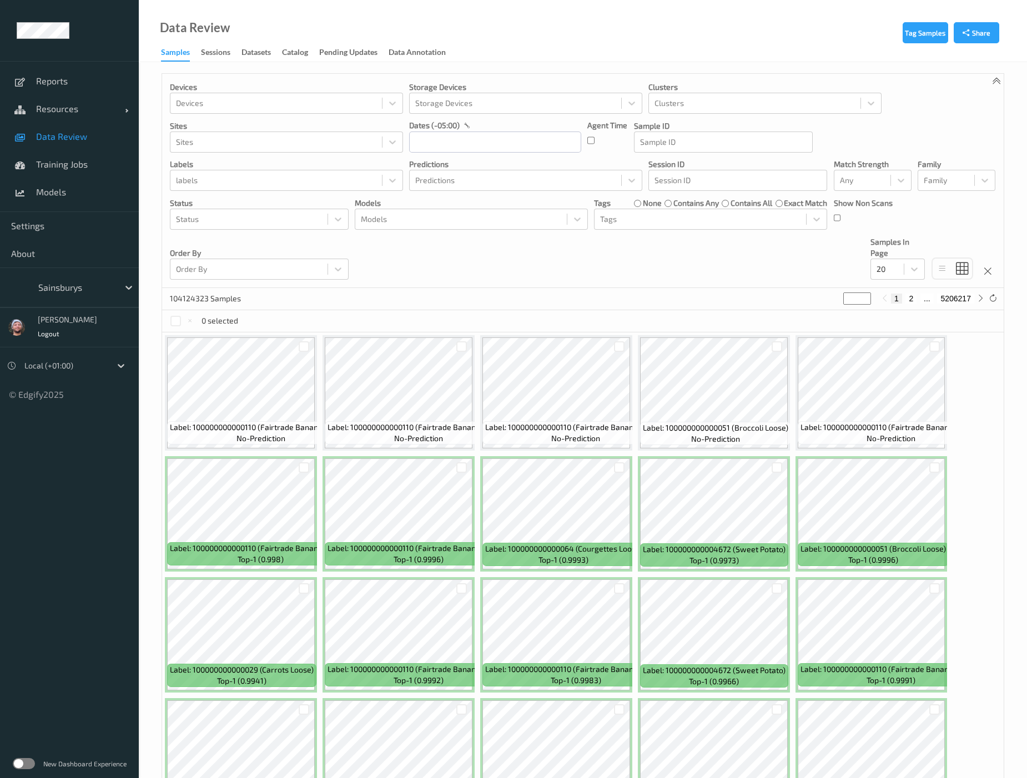
click at [99, 138] on span "Data Review" at bounding box center [82, 136] width 92 height 11
click at [83, 357] on div "Local (+01:00)" at bounding box center [65, 366] width 92 height 18
click at [86, 393] on span "Account Time (+01:00)" at bounding box center [80, 393] width 78 height 11
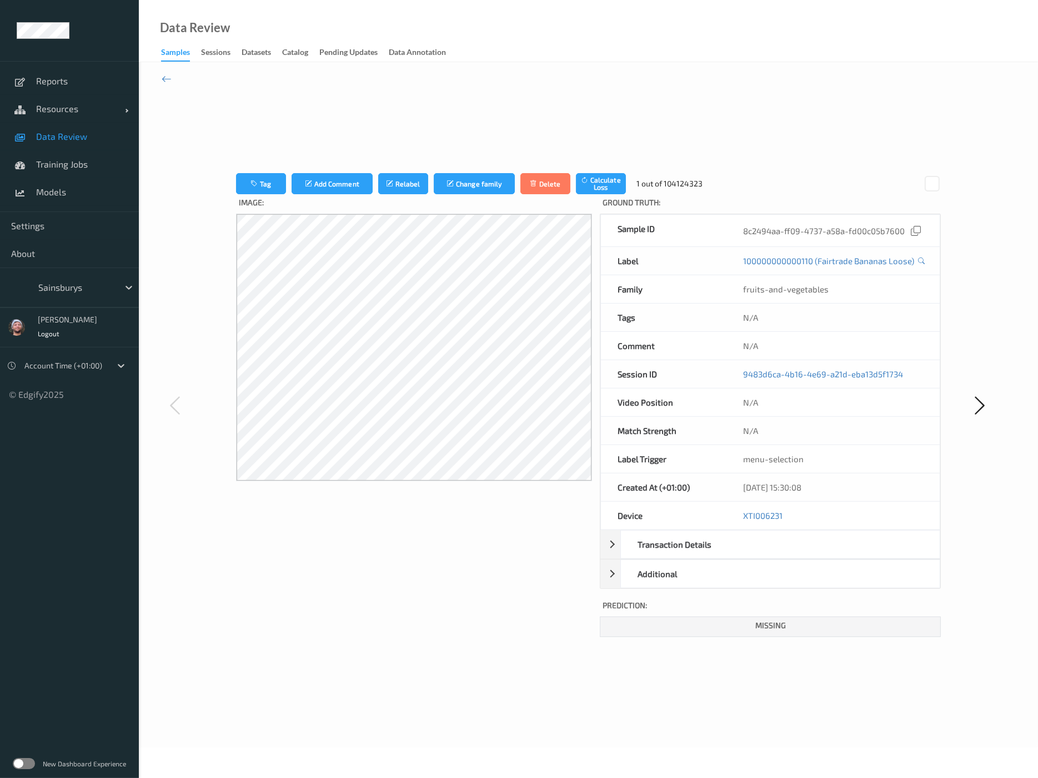
click at [61, 145] on link "Data Review" at bounding box center [69, 137] width 139 height 28
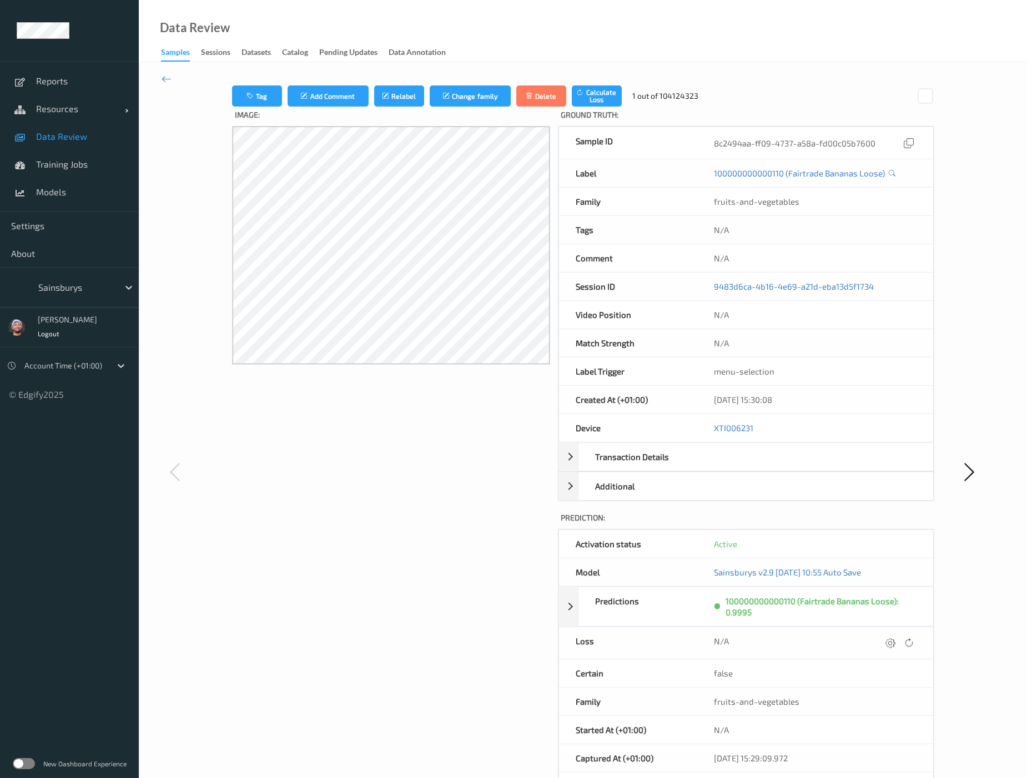
click at [369, 516] on div "Image:" at bounding box center [391, 483] width 318 height 752
click at [58, 285] on div at bounding box center [75, 287] width 75 height 13
type input "bonu"
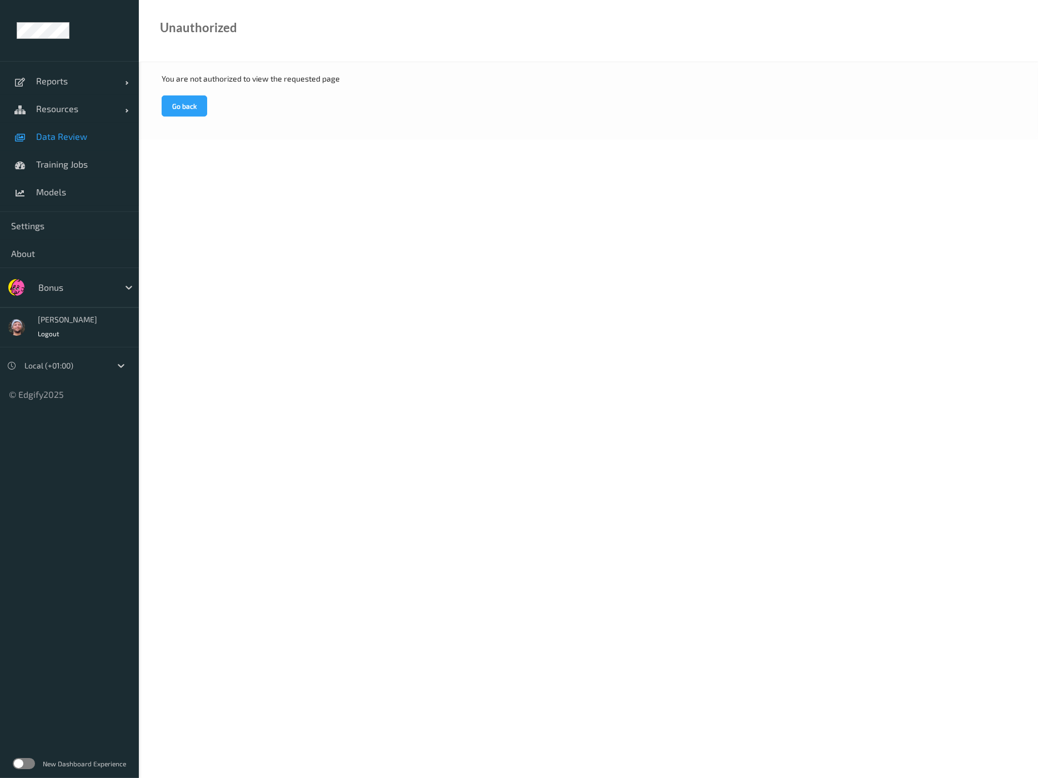
click at [65, 139] on span "Data Review" at bounding box center [82, 136] width 92 height 11
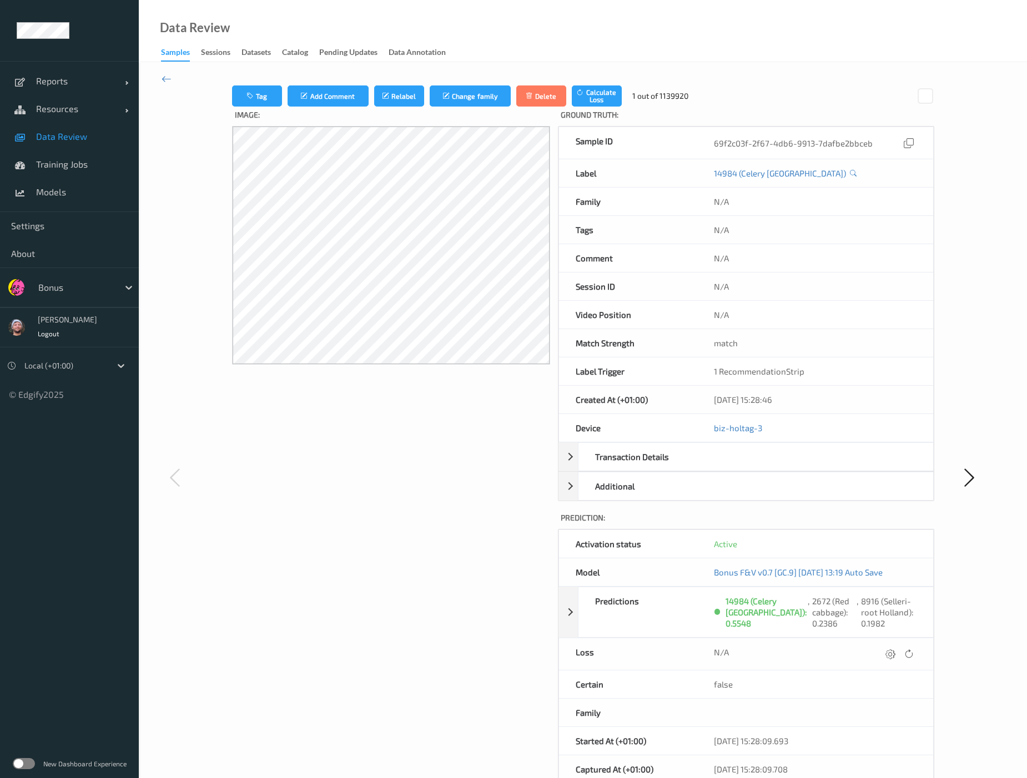
drag, startPoint x: 135, startPoint y: 463, endPoint x: 128, endPoint y: 439, distance: 25.1
click at [135, 463] on ul "Reports Default Report Customized Report Resources Devices Clusters Sites Data …" at bounding box center [69, 389] width 139 height 778
click at [63, 283] on div at bounding box center [75, 287] width 75 height 13
drag, startPoint x: 524, startPoint y: 534, endPoint x: 589, endPoint y: 107, distance: 431.4
click at [523, 534] on div "Image:" at bounding box center [391, 488] width 318 height 763
